Goal: Information Seeking & Learning: Learn about a topic

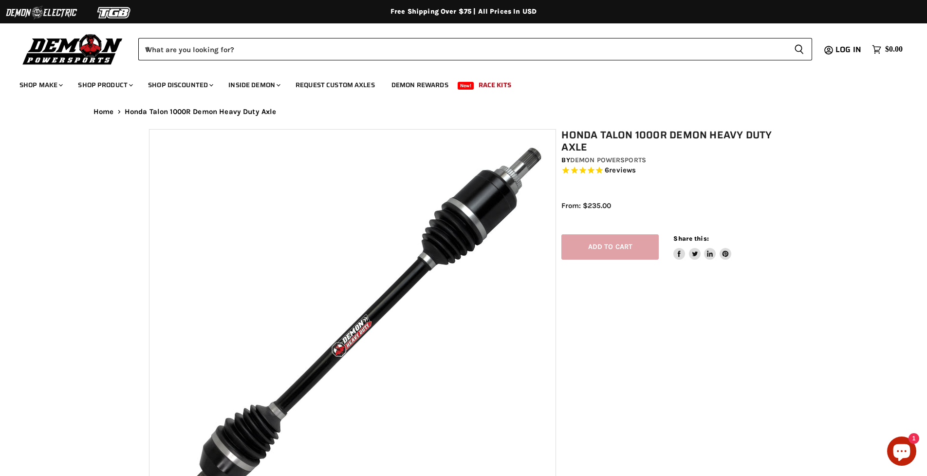
select select "******"
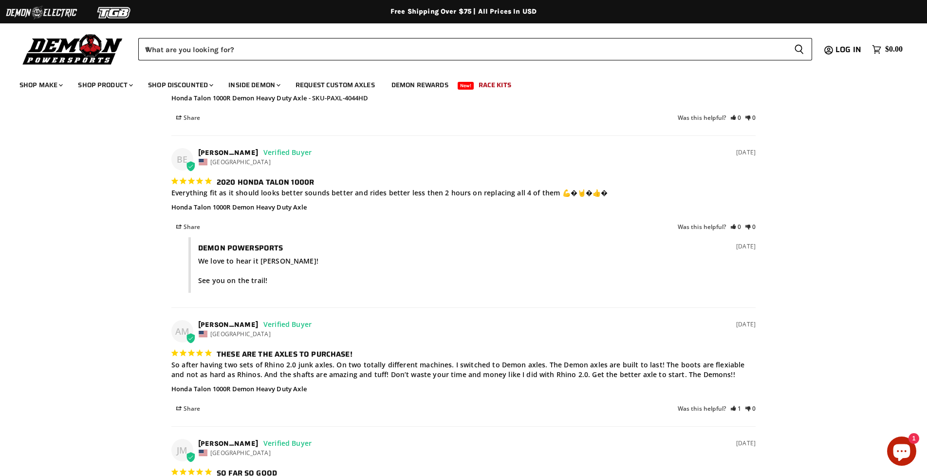
scroll to position [1449, 0]
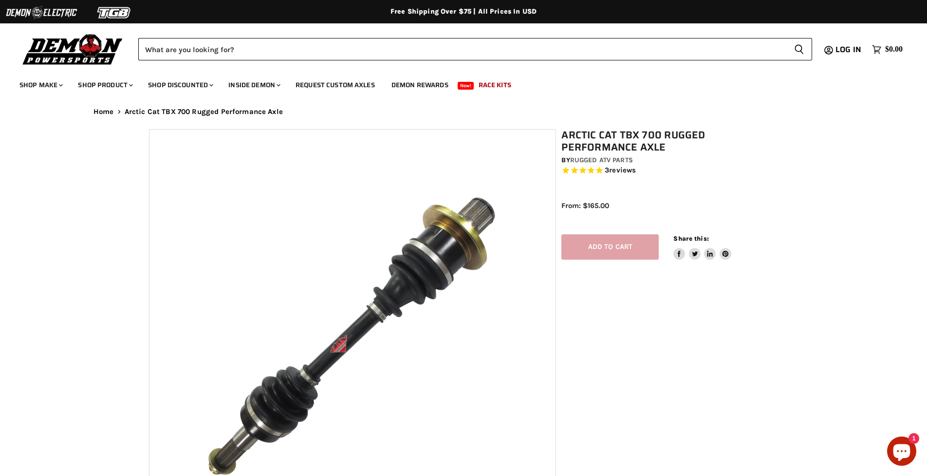
select select "******"
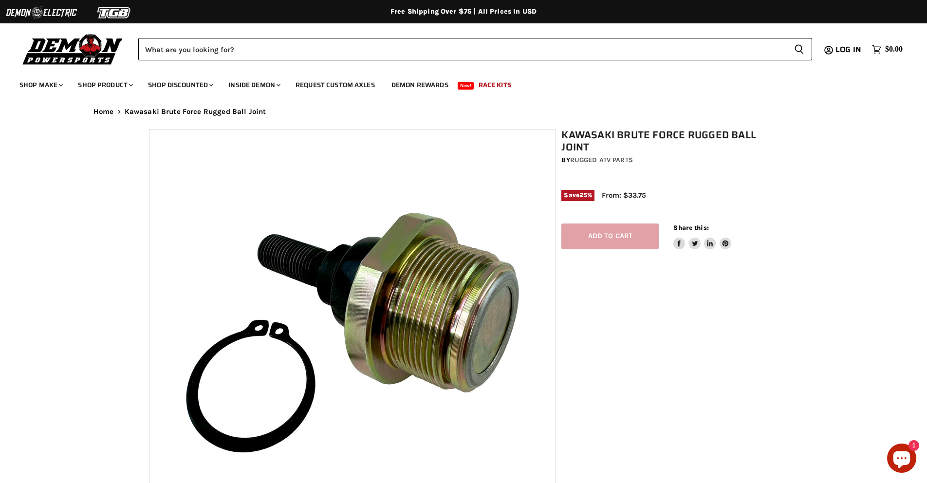
select select "******"
